Goal: Information Seeking & Learning: Learn about a topic

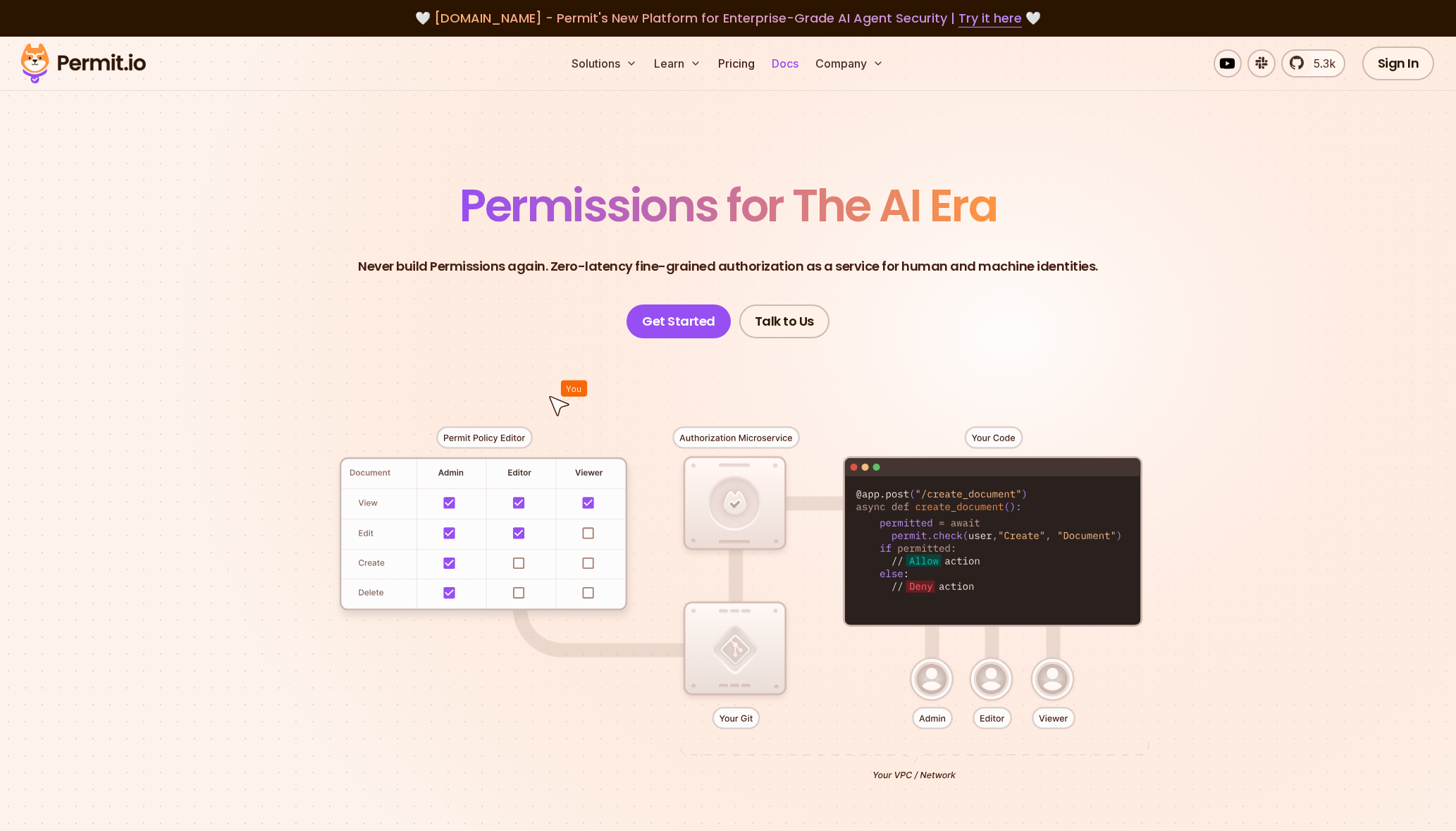
click at [797, 72] on link "Docs" at bounding box center [785, 63] width 38 height 28
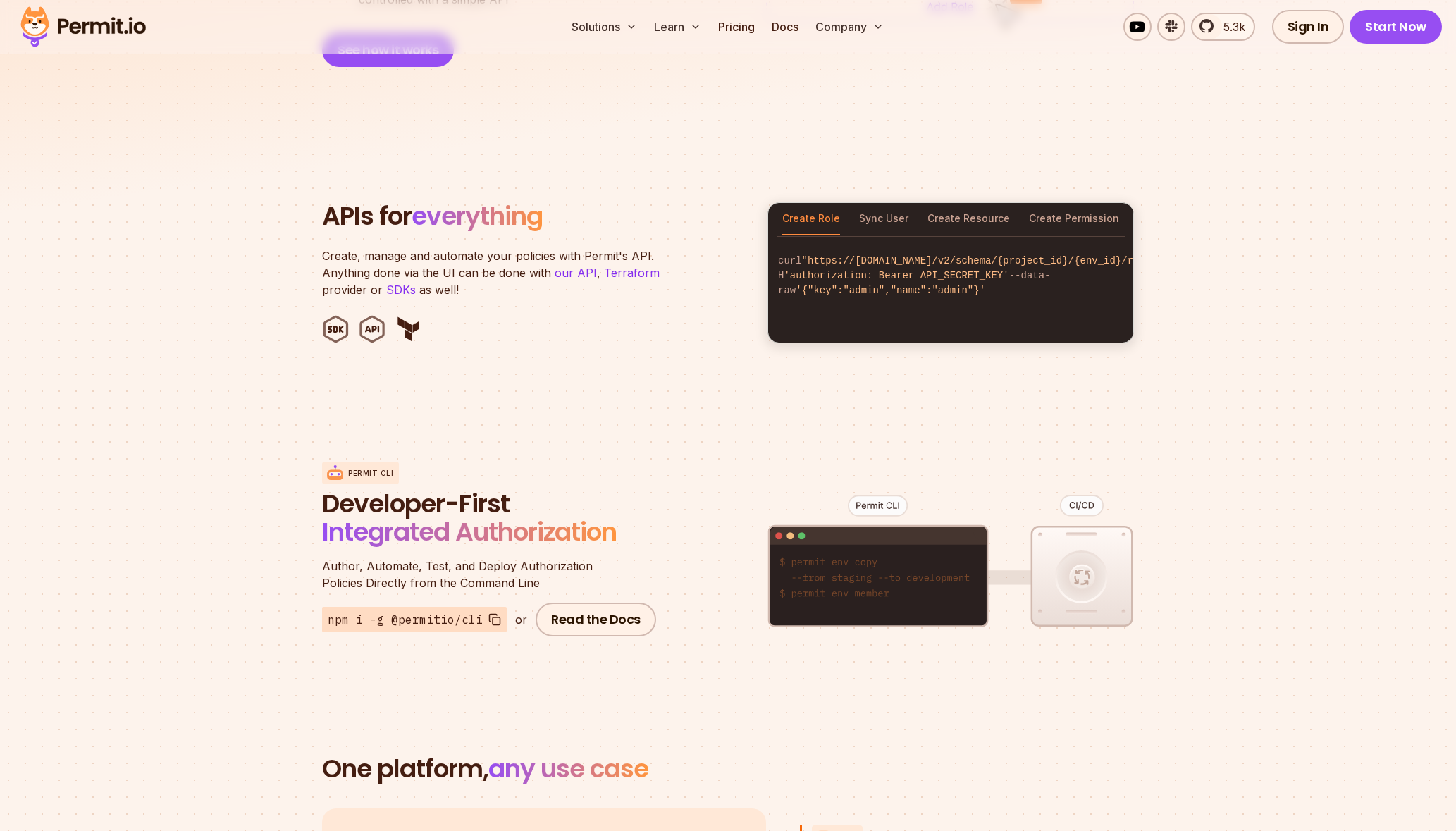
scroll to position [1347, 0]
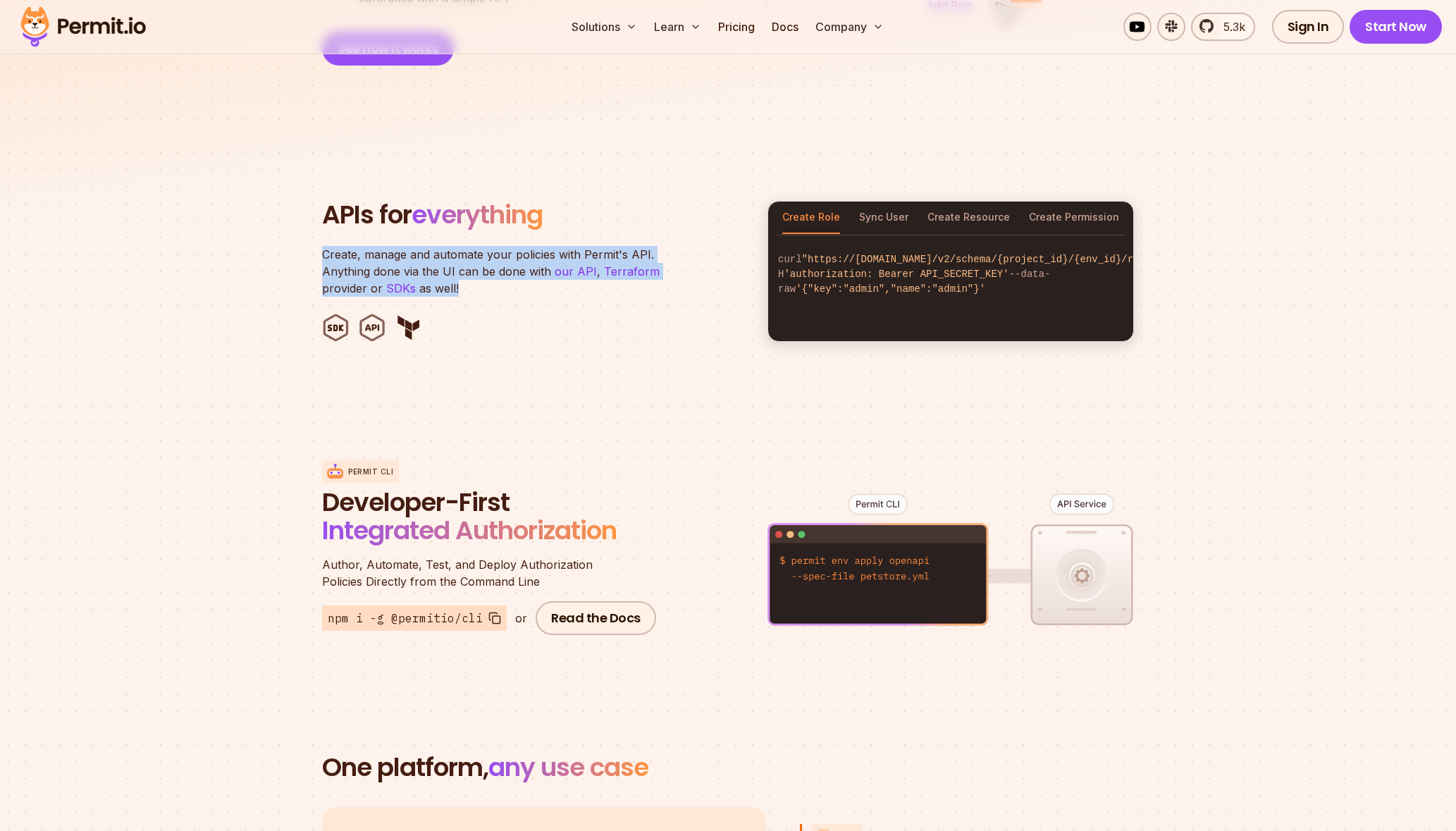
drag, startPoint x: 463, startPoint y: 272, endPoint x: 311, endPoint y: 239, distance: 155.5
click at [311, 239] on section "APIs for everything Create, manage and automate your policies with Permit's API…" at bounding box center [728, 271] width 1456 height 276
click at [349, 250] on p "Create, manage and automate your policies with Permit's API. Anything done via …" at bounding box center [498, 271] width 352 height 51
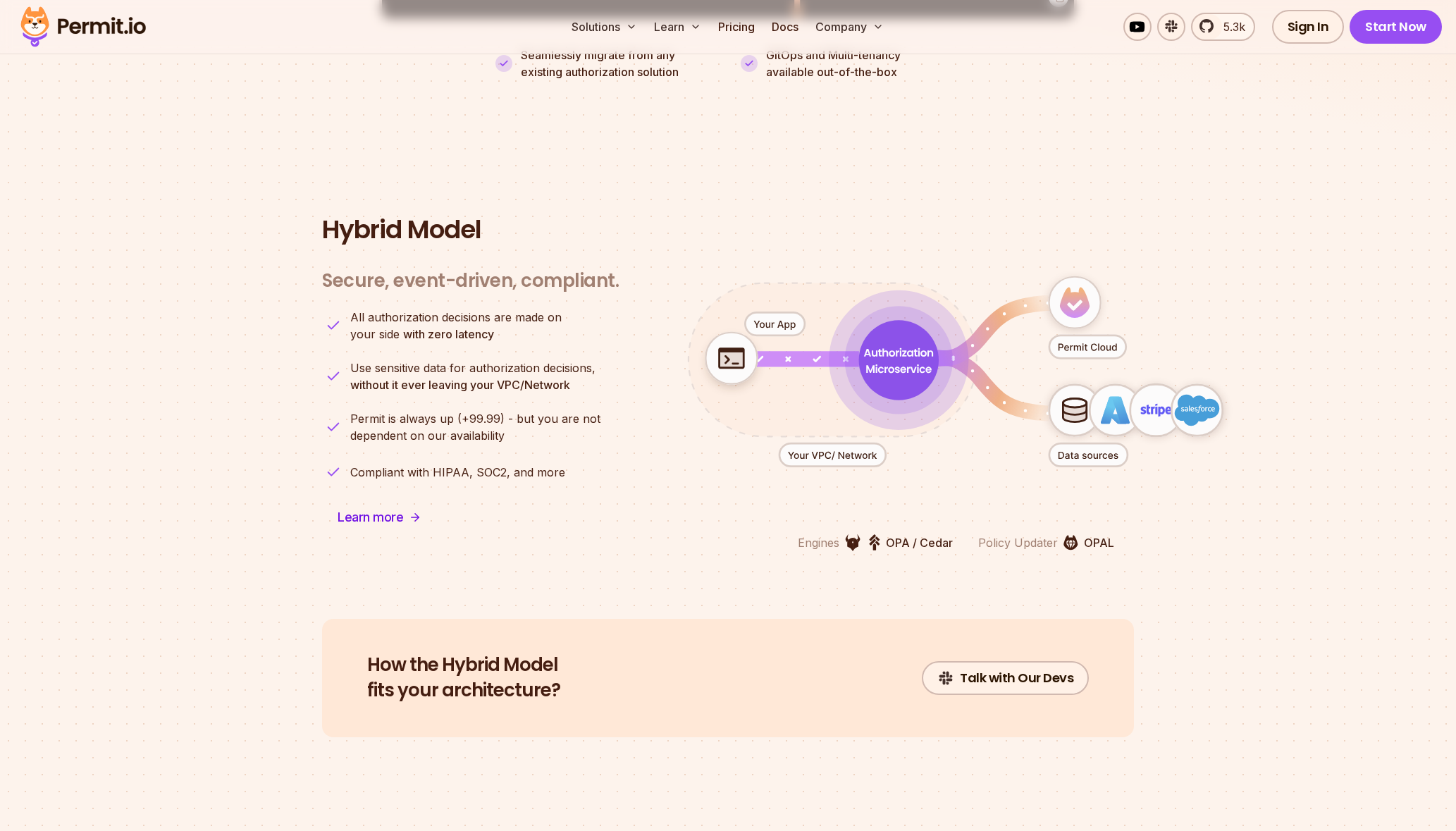
scroll to position [3350, 0]
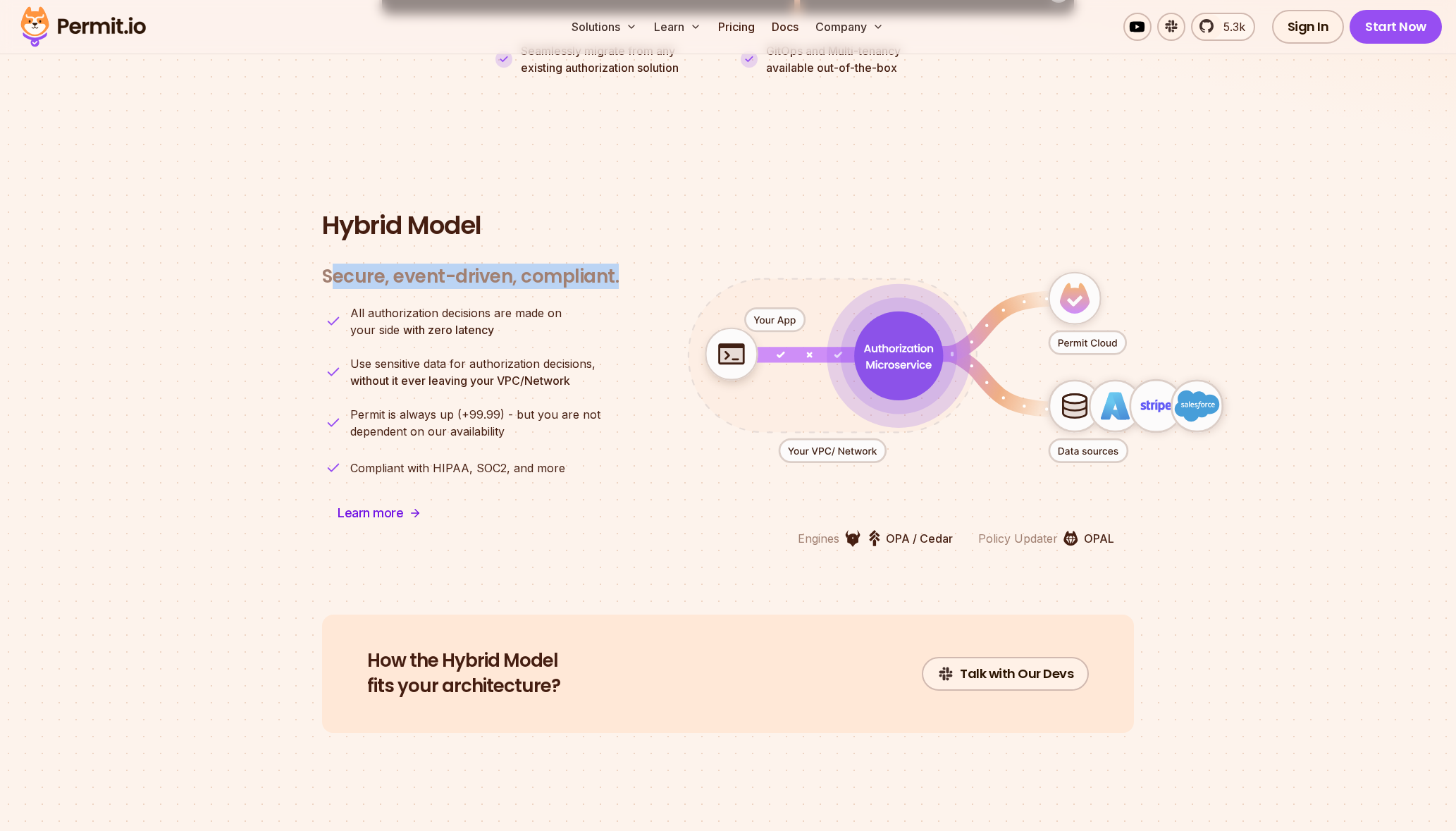
drag, startPoint x: 332, startPoint y: 260, endPoint x: 621, endPoint y: 270, distance: 289.2
click at [623, 268] on div "Secure, event-driven, compliant. Engines OPA / Cedar Policy Updater OPAL All au…" at bounding box center [728, 397] width 812 height 298
click at [602, 276] on div "Secure, event-driven, compliant. Engines OPA / Cedar Policy Updater OPAL All au…" at bounding box center [470, 397] width 297 height 298
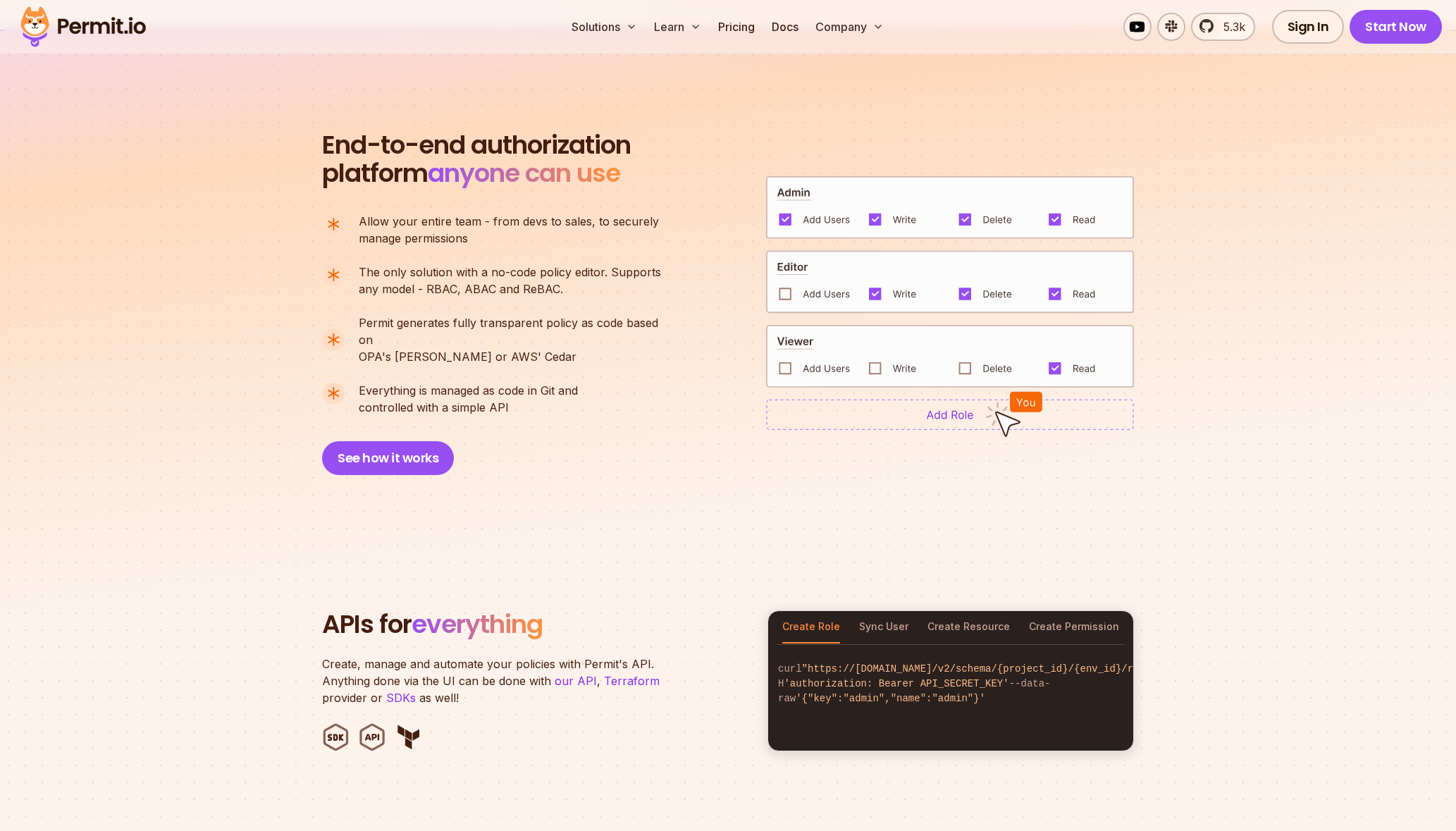
scroll to position [0, 0]
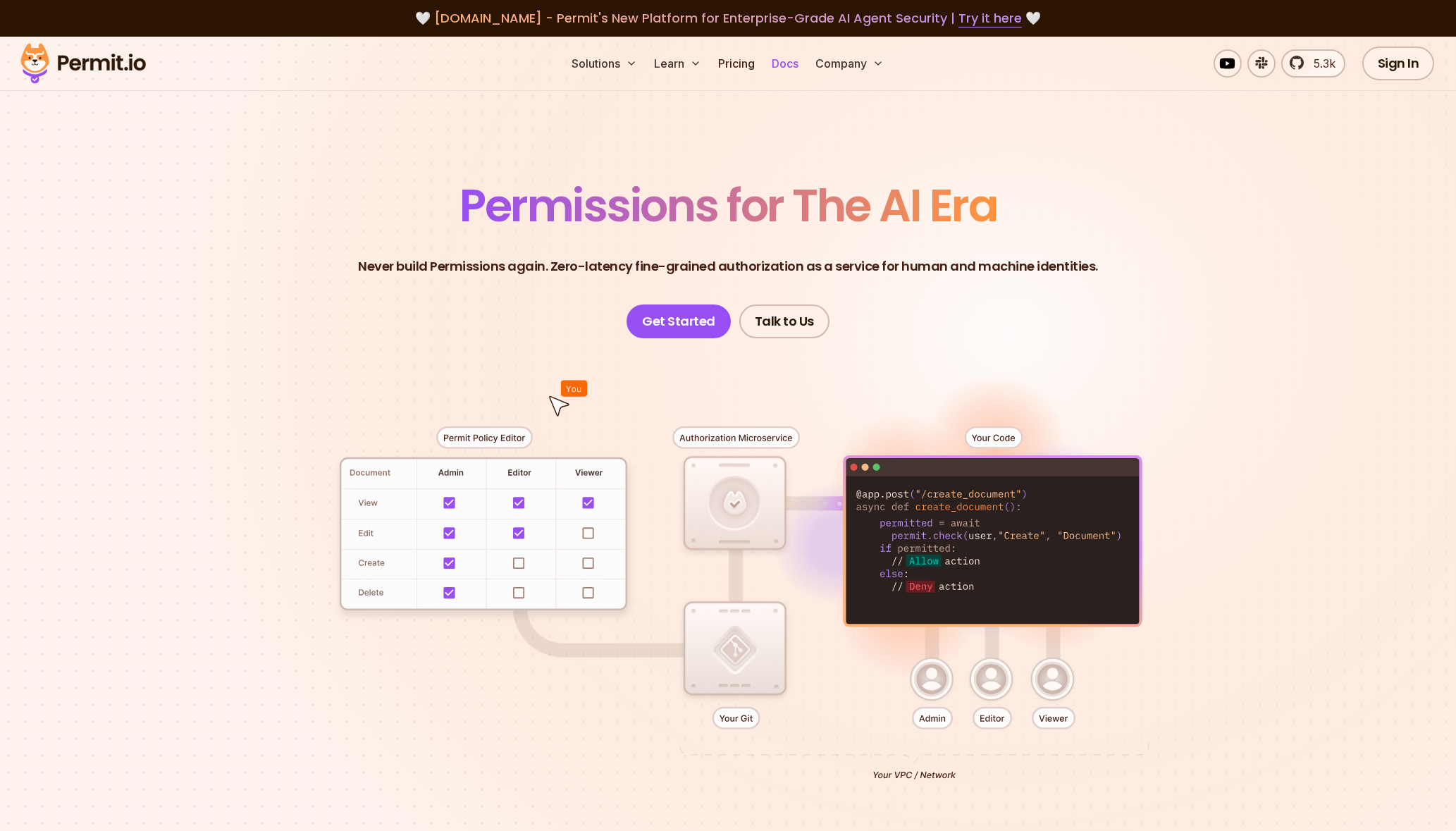
click at [782, 63] on link "Docs" at bounding box center [785, 63] width 38 height 28
